Goal: Answer question/provide support: Share knowledge or assist other users

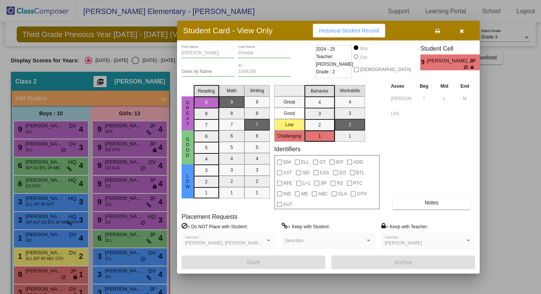
scroll to position [49, 0]
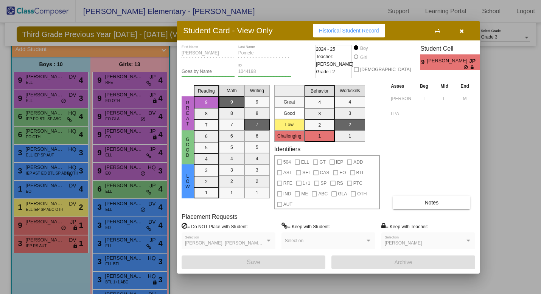
click at [59, 273] on div at bounding box center [270, 147] width 541 height 294
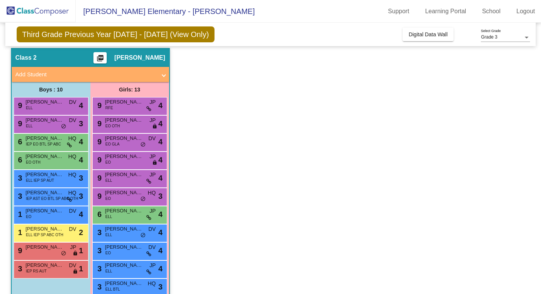
scroll to position [0, 0]
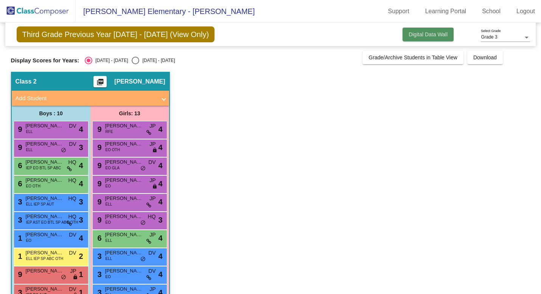
click at [418, 31] on span "Digital Data Wall" at bounding box center [427, 34] width 39 height 6
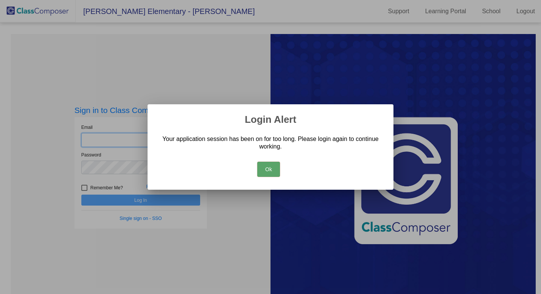
type input "[EMAIL_ADDRESS][DOMAIN_NAME]"
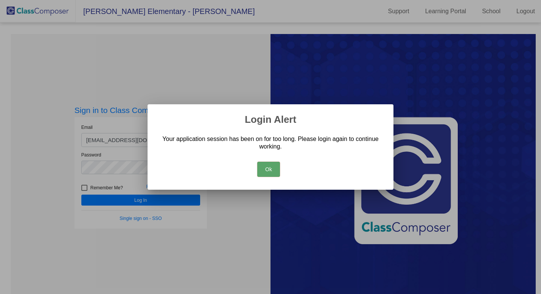
click at [270, 169] on button "Ok" at bounding box center [268, 169] width 23 height 15
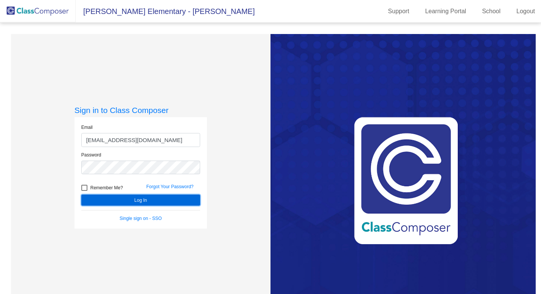
click at [166, 203] on button "Log In" at bounding box center [140, 200] width 119 height 11
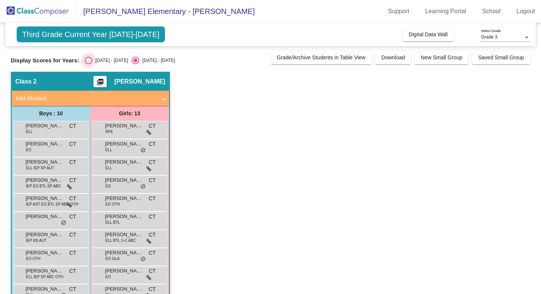
click at [97, 59] on div "[DATE] - [DATE]" at bounding box center [110, 60] width 36 height 7
click at [88, 64] on input "[DATE] - [DATE]" at bounding box center [88, 64] width 0 height 0
radio input "true"
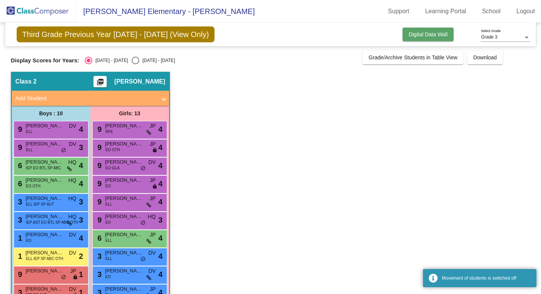
click at [410, 36] on span "Digital Data Wall" at bounding box center [427, 34] width 39 height 6
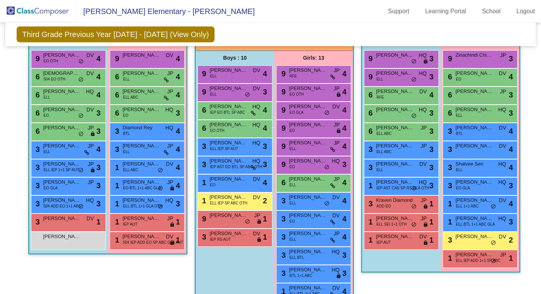
scroll to position [203, 0]
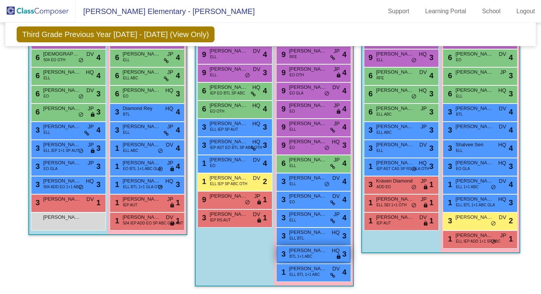
click at [323, 250] on span "[PERSON_NAME]" at bounding box center [308, 251] width 38 height 8
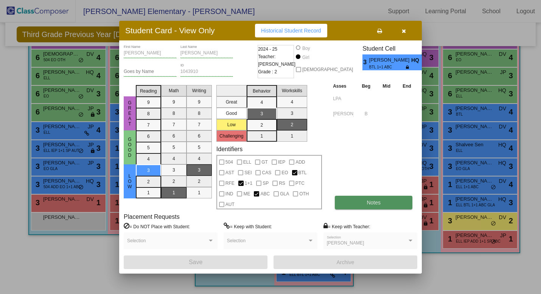
click at [359, 201] on button "Notes" at bounding box center [374, 203] width 78 height 14
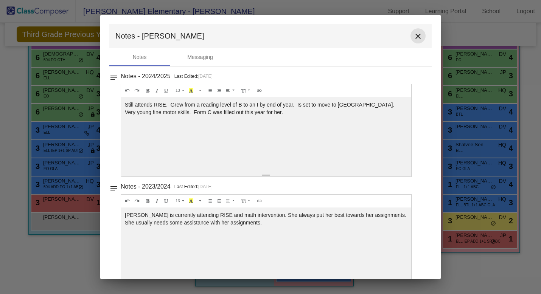
click at [413, 37] on mat-icon "close" at bounding box center [417, 36] width 9 height 9
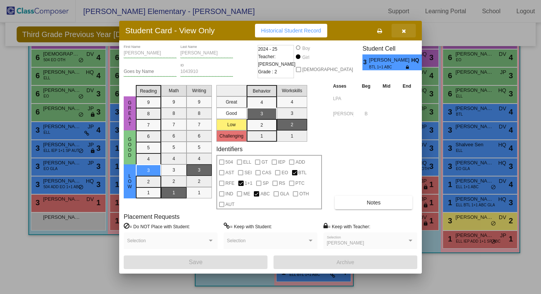
click at [405, 28] on icon "button" at bounding box center [404, 30] width 4 height 5
